Goal: Information Seeking & Learning: Learn about a topic

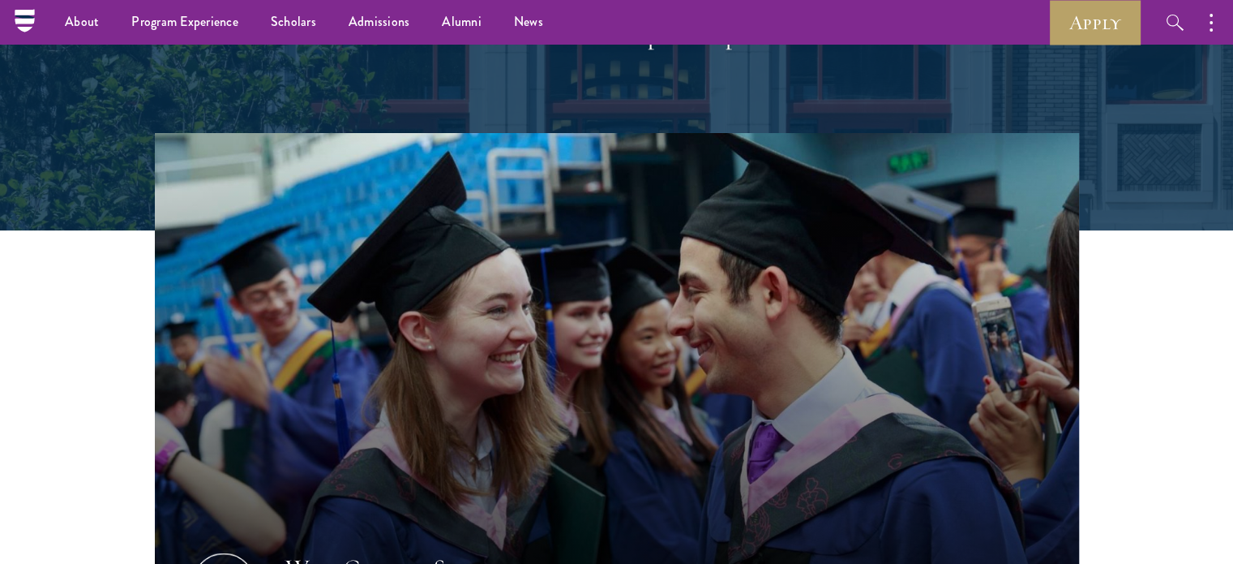
scroll to position [243, 0]
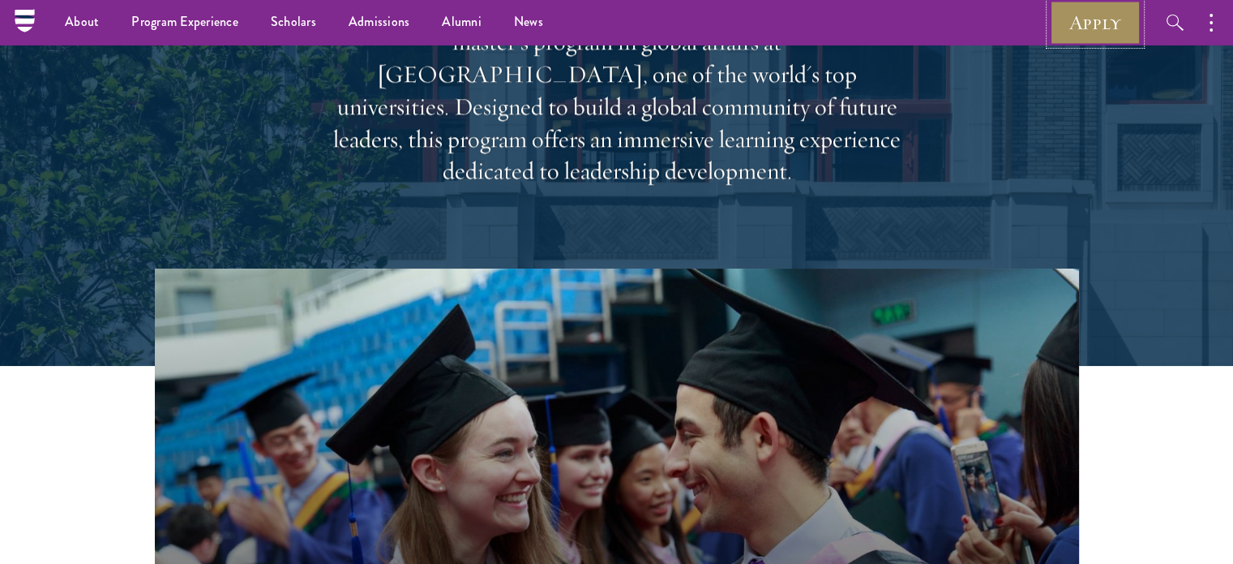
click at [1061, 19] on link "Apply" at bounding box center [1095, 22] width 91 height 45
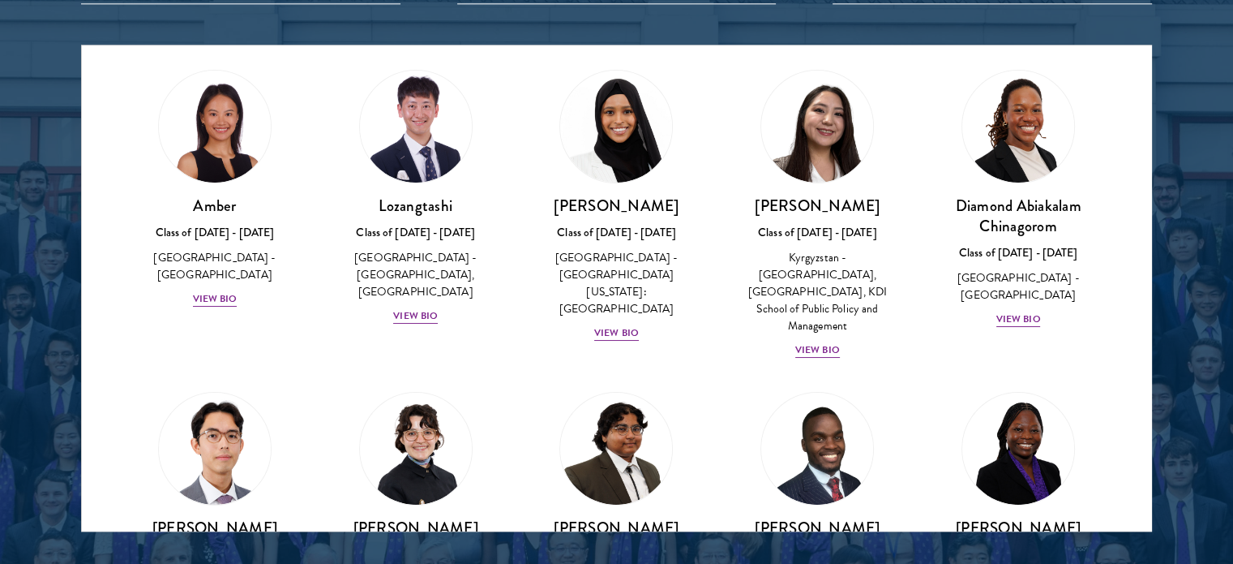
scroll to position [81, 0]
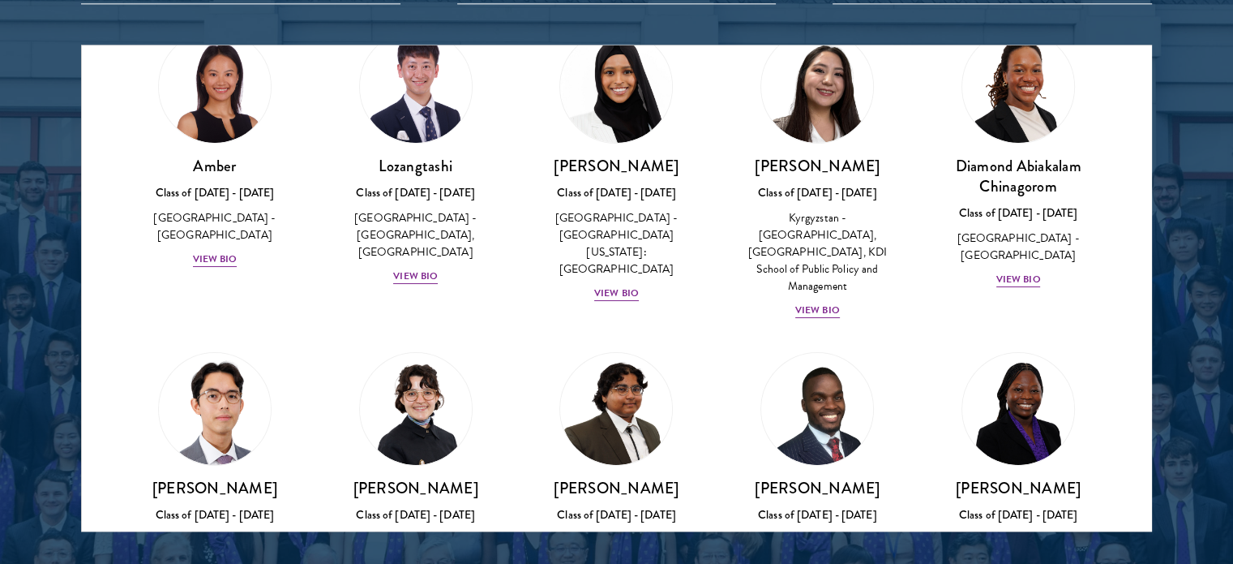
click at [209, 254] on div "Amber Class of [DATE] - [DATE] [GEOGRAPHIC_DATA] - [GEOGRAPHIC_DATA] View Bio" at bounding box center [214, 149] width 201 height 271
click at [212, 251] on div "View Bio" at bounding box center [215, 258] width 45 height 15
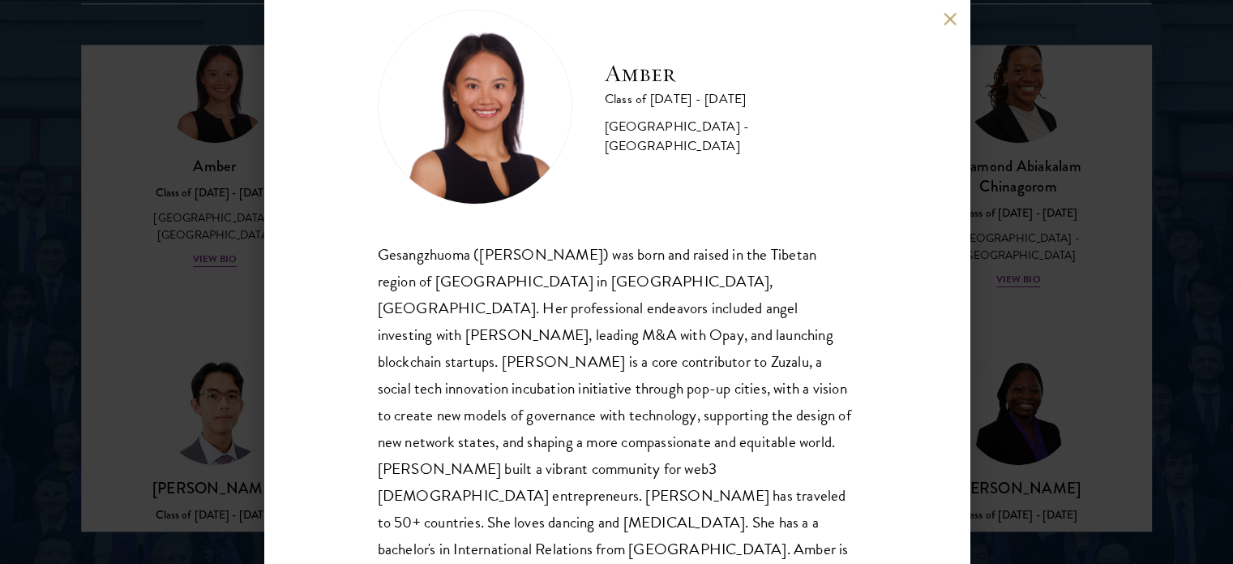
scroll to position [58, 0]
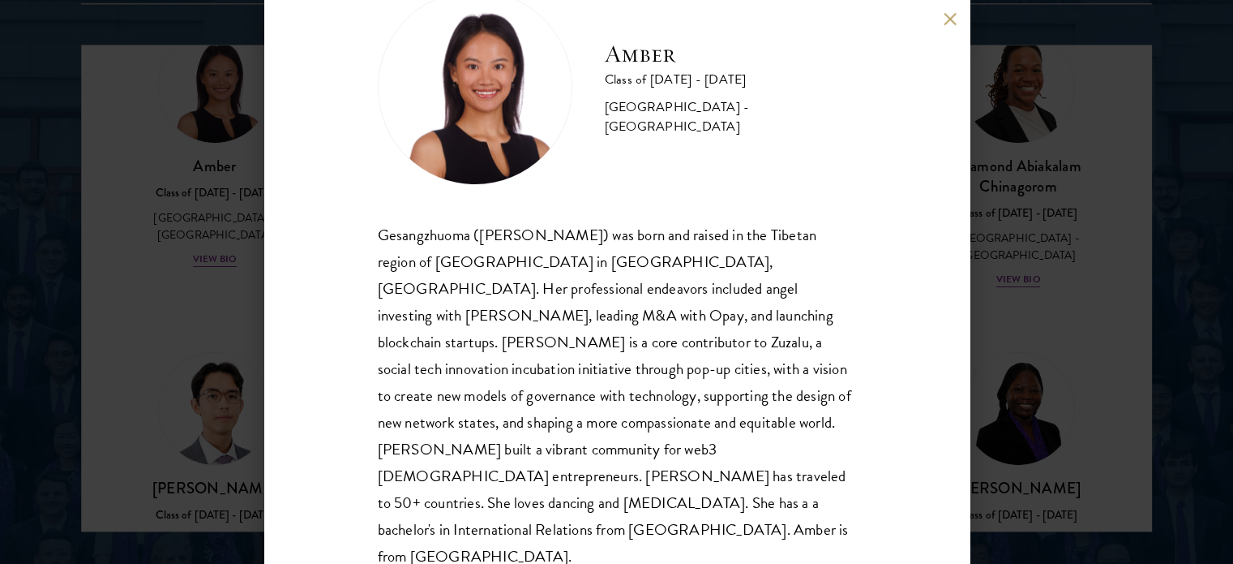
click at [1030, 283] on div "Amber Class of [DATE] - [DATE] [GEOGRAPHIC_DATA] - [GEOGRAPHIC_DATA] Gesangzhuo…" at bounding box center [616, 282] width 1233 height 564
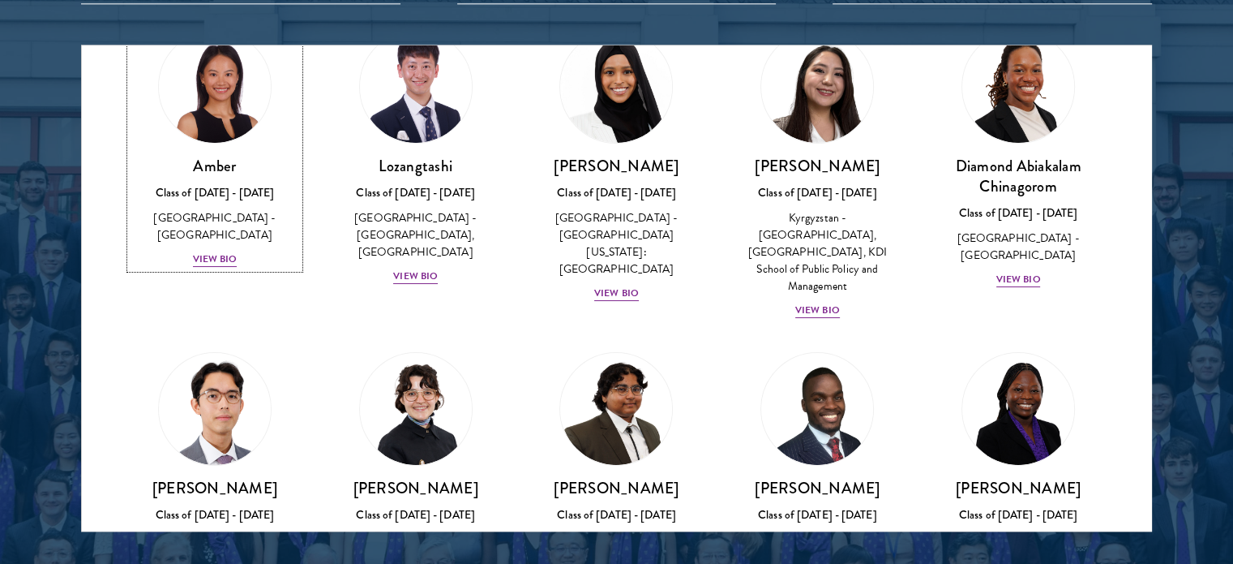
scroll to position [65, 0]
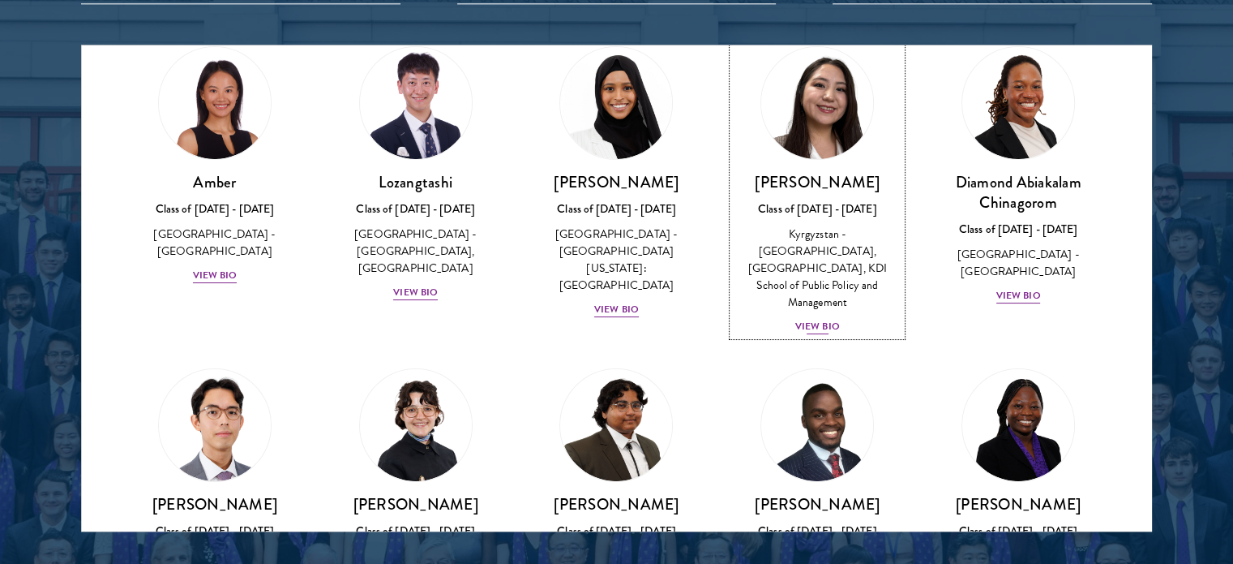
click at [800, 319] on div "View Bio" at bounding box center [817, 326] width 45 height 15
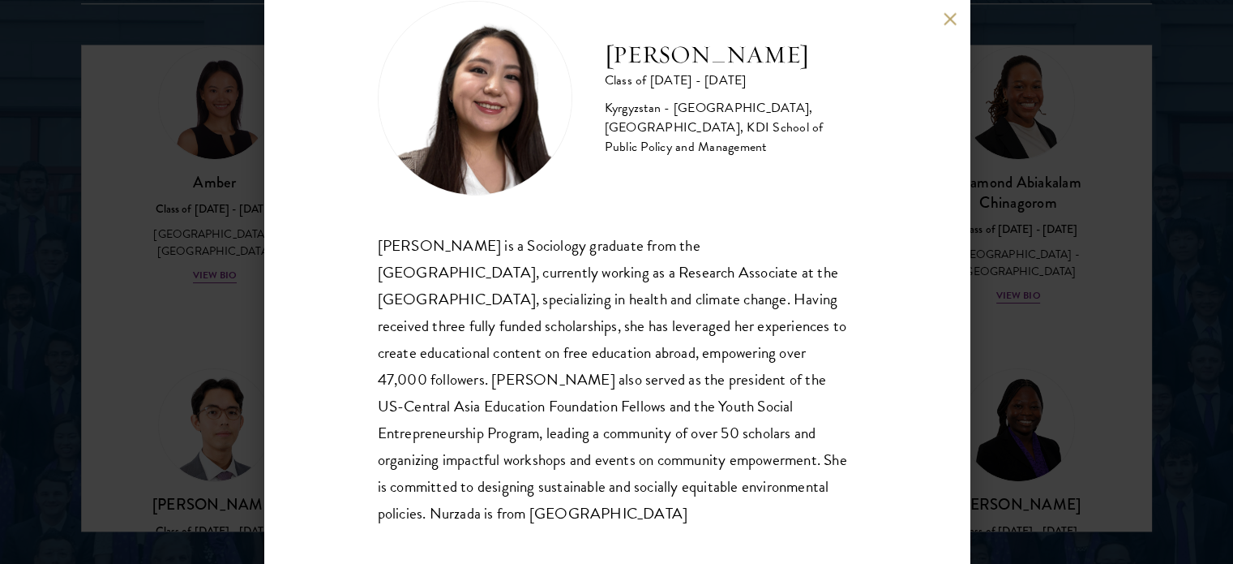
scroll to position [58, 0]
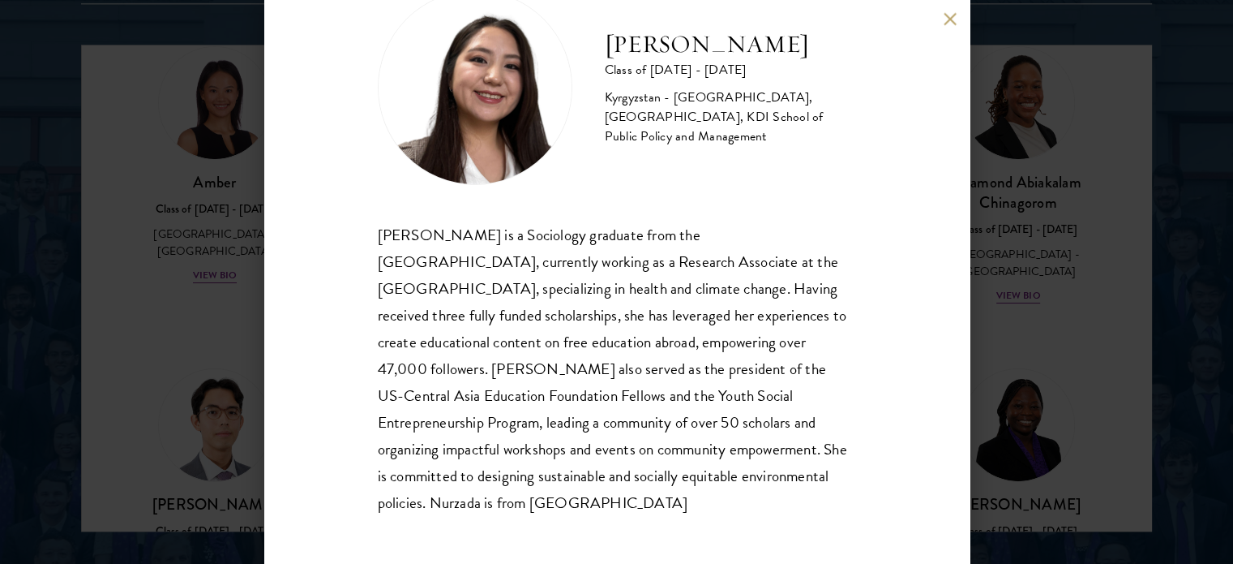
click at [1018, 260] on div "Nurzada Abdivalieva Class of [DATE] - [DATE] [GEOGRAPHIC_DATA] - [GEOGRAPHIC_DA…" at bounding box center [616, 282] width 1233 height 564
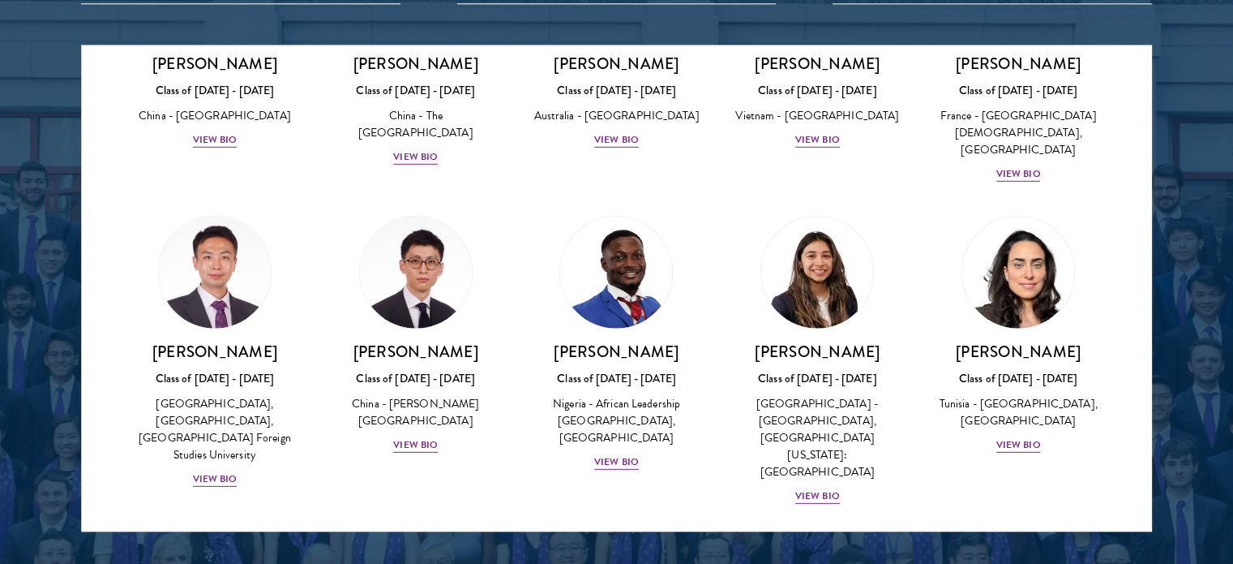
scroll to position [5011, 0]
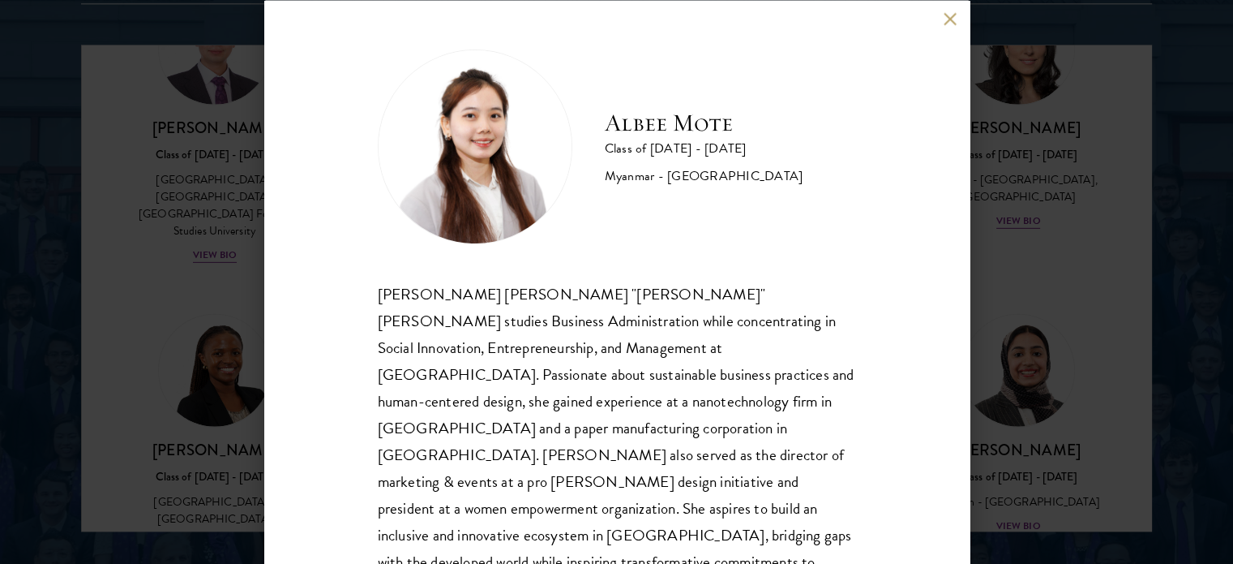
click at [180, 356] on div "[PERSON_NAME] [PERSON_NAME] Class of [DATE] - [DATE] [GEOGRAPHIC_DATA] - [GEOGR…" at bounding box center [616, 282] width 1233 height 564
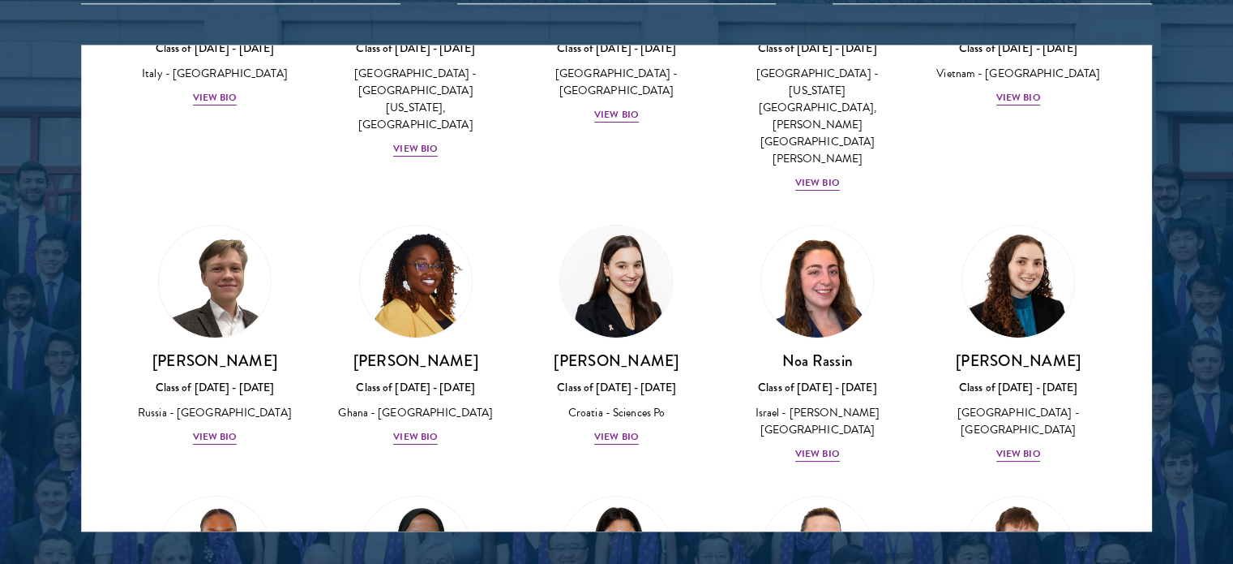
scroll to position [6280, 0]
